Goal: Task Accomplishment & Management: Complete application form

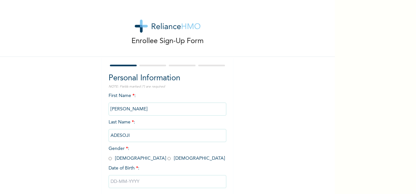
click at [109, 159] on input "radio" at bounding box center [110, 159] width 3 height 6
radio input "true"
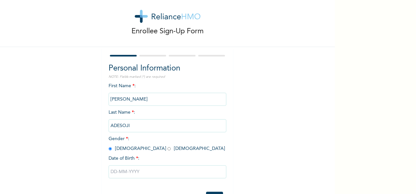
scroll to position [37, 0]
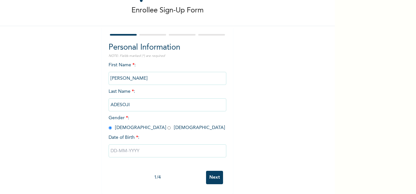
click at [161, 146] on input "text" at bounding box center [168, 151] width 118 height 13
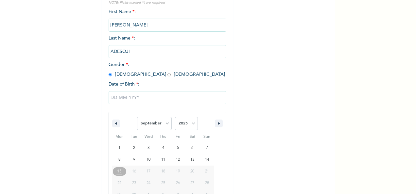
scroll to position [103, 0]
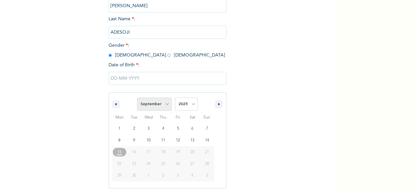
click at [164, 106] on select "January February March April May June July August September October November De…" at bounding box center [154, 104] width 35 height 13
click at [137, 98] on select "January February March April May June July August September October November De…" at bounding box center [154, 104] width 35 height 13
select select "8"
click at [190, 104] on select "2025 2024 2023 2022 2021 2020 2019 2018 2017 2016 2015 2014 2013 2012 2011 2010…" at bounding box center [186, 104] width 23 height 13
select select "1964"
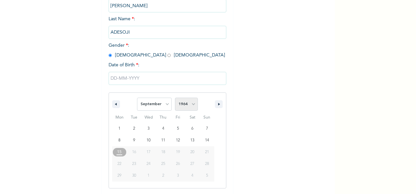
click at [175, 98] on select "2025 2024 2023 2022 2021 2020 2019 2018 2017 2016 2015 2014 2013 2012 2011 2010…" at bounding box center [186, 104] width 23 height 13
type input "[DATE]"
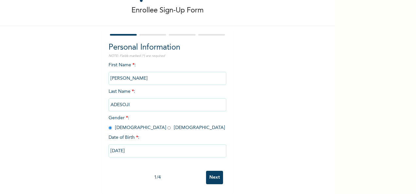
scroll to position [37, 0]
click at [143, 148] on input "[DATE]" at bounding box center [168, 151] width 118 height 13
select select "8"
select select "1964"
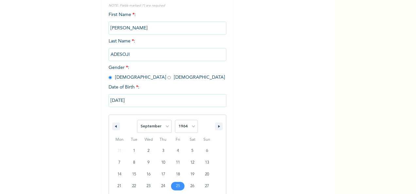
scroll to position [103, 0]
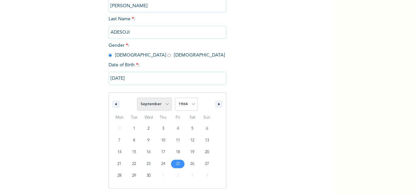
click at [164, 105] on select "January February March April May June July August September October November De…" at bounding box center [154, 104] width 35 height 13
select select "9"
click at [137, 98] on select "January February March April May June July August September October November De…" at bounding box center [154, 104] width 35 height 13
click at [152, 79] on input "[DATE]" at bounding box center [168, 78] width 118 height 13
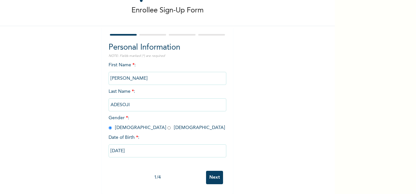
click at [155, 148] on input "[DATE]" at bounding box center [168, 151] width 118 height 13
select select "8"
select select "1964"
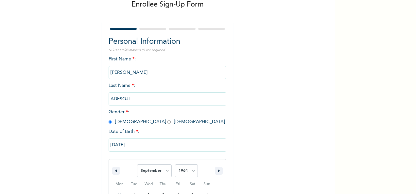
scroll to position [103, 0]
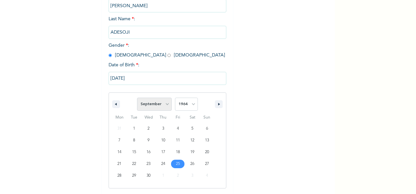
click at [163, 106] on select "January February March April May June July August September October November De…" at bounding box center [154, 104] width 35 height 13
select select "9"
click at [137, 98] on select "January February March April May June July August September October November De…" at bounding box center [154, 104] width 35 height 13
type input "[DATE]"
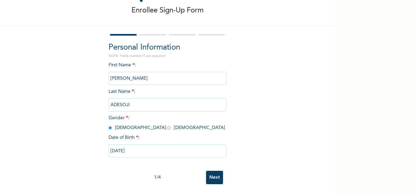
scroll to position [37, 0]
click at [213, 175] on input "Next" at bounding box center [214, 177] width 17 height 13
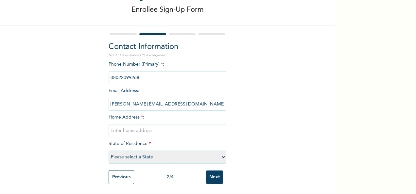
click at [170, 126] on input "text" at bounding box center [168, 130] width 118 height 13
type input "4 Malam Madori"
select select "20"
click at [211, 173] on input "Next" at bounding box center [214, 177] width 17 height 13
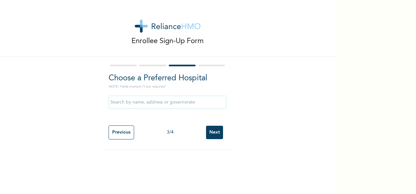
scroll to position [0, 0]
click at [187, 104] on input "text" at bounding box center [168, 102] width 118 height 13
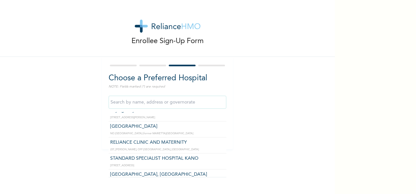
scroll to position [105, 0]
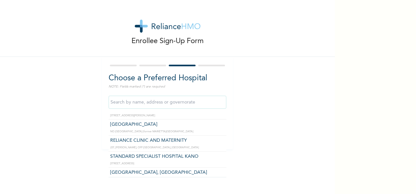
type input "STANDARD SPECIALIST HOSPITAL KANO"
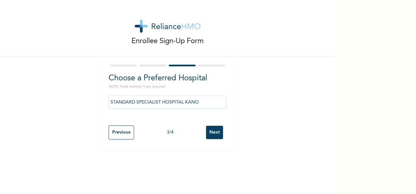
click at [211, 135] on input "Next" at bounding box center [214, 132] width 17 height 13
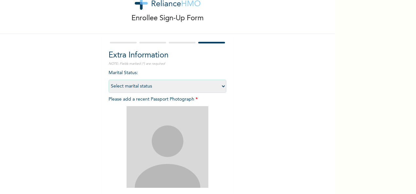
scroll to position [24, 0]
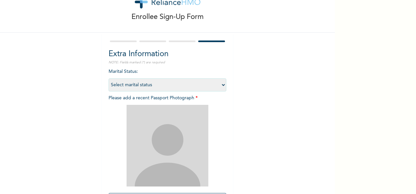
click at [156, 85] on select "Select marital status [DEMOGRAPHIC_DATA] Married [DEMOGRAPHIC_DATA] Widow/[DEMO…" at bounding box center [168, 84] width 118 height 13
select select "4"
click at [109, 78] on select "Select marital status [DEMOGRAPHIC_DATA] Married [DEMOGRAPHIC_DATA] Widow/[DEMO…" at bounding box center [168, 84] width 118 height 13
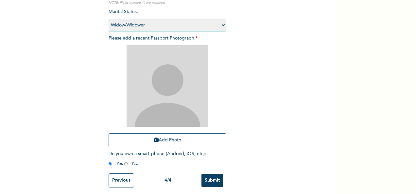
scroll to position [93, 0]
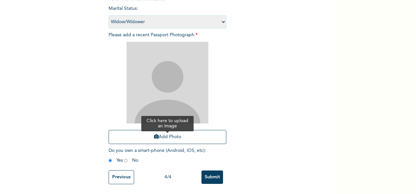
click at [156, 133] on button "Add Photo" at bounding box center [168, 137] width 118 height 14
click at [160, 132] on button "Add Photo" at bounding box center [168, 137] width 118 height 14
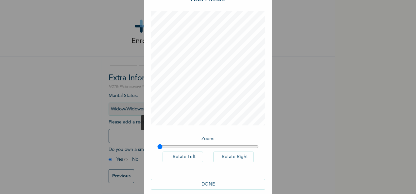
scroll to position [34, 0]
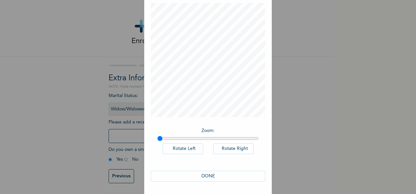
click at [205, 177] on button "DONE" at bounding box center [208, 176] width 114 height 11
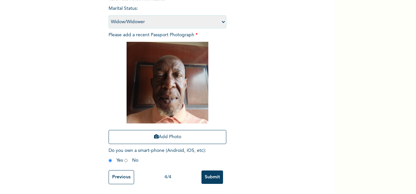
scroll to position [93, 0]
click at [211, 173] on input "Submit" at bounding box center [212, 177] width 22 height 13
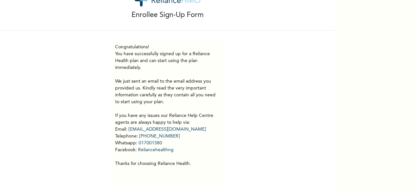
scroll to position [0, 0]
